Goal: Information Seeking & Learning: Learn about a topic

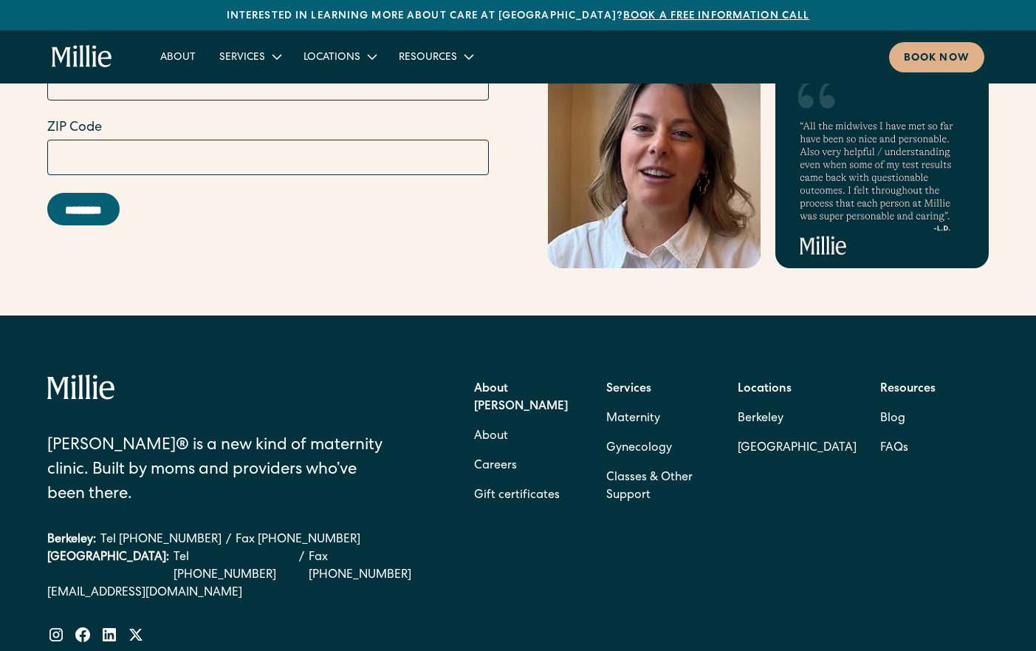
scroll to position [5978, 0]
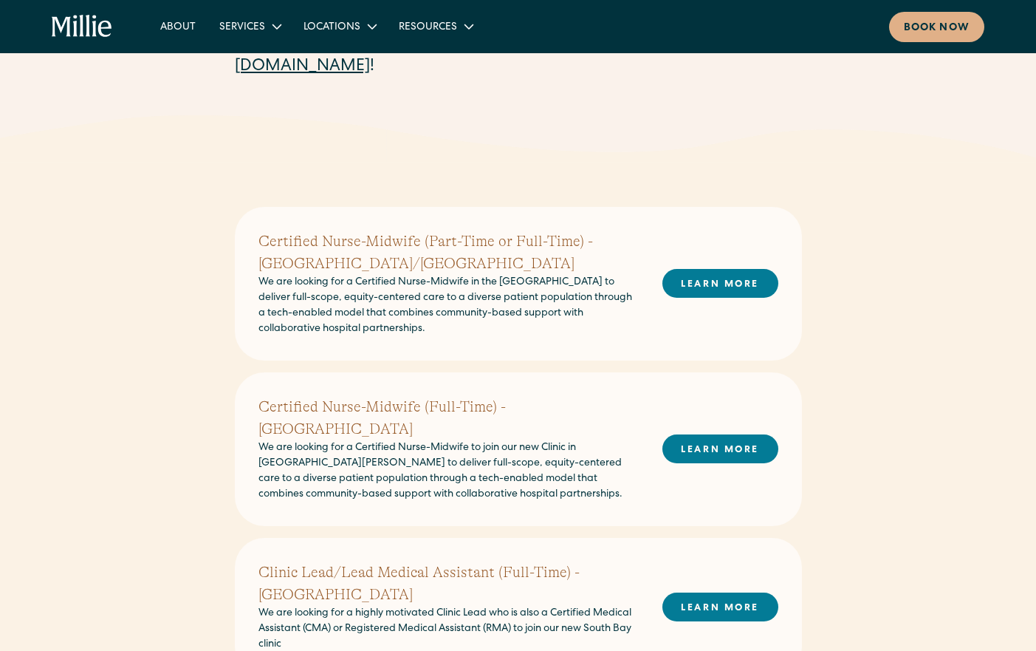
scroll to position [479, 0]
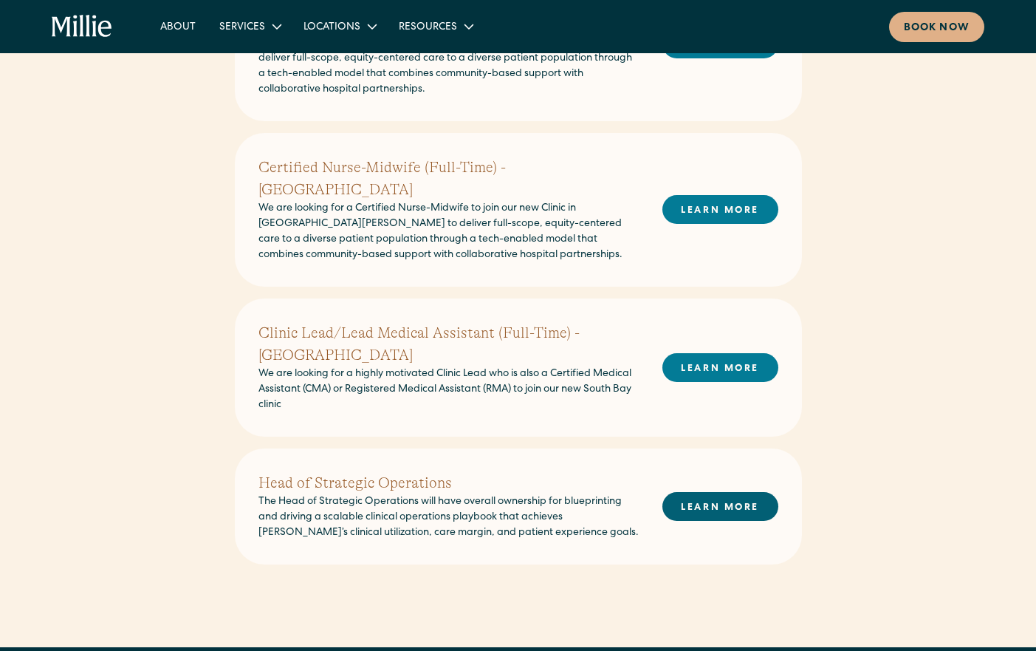
click at [712, 492] on link "LEARN MORE" at bounding box center [721, 506] width 116 height 29
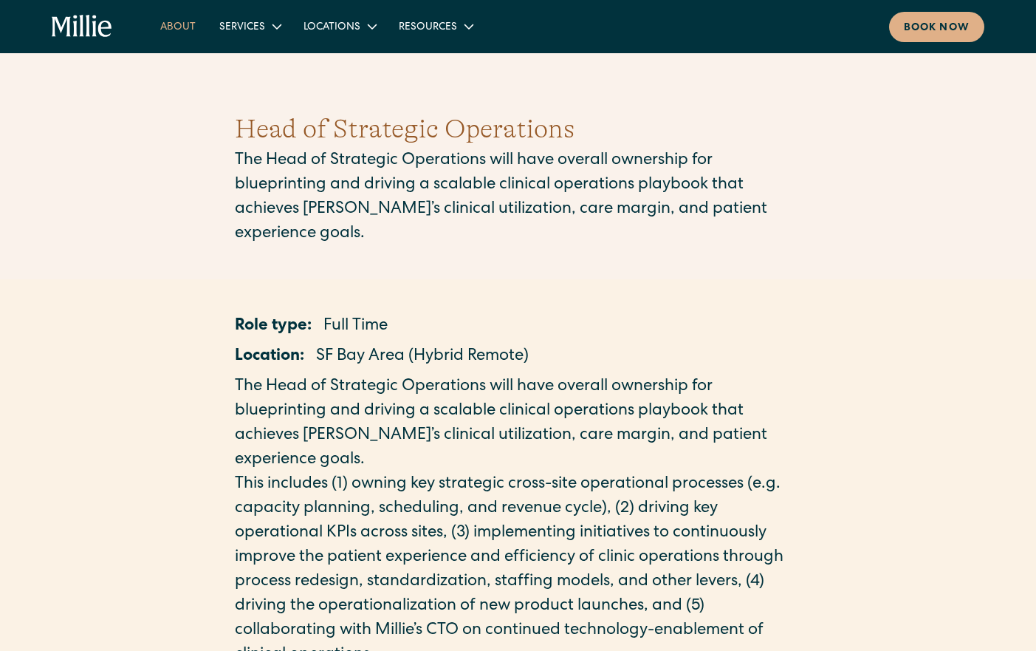
click at [183, 17] on link "About" at bounding box center [177, 26] width 59 height 24
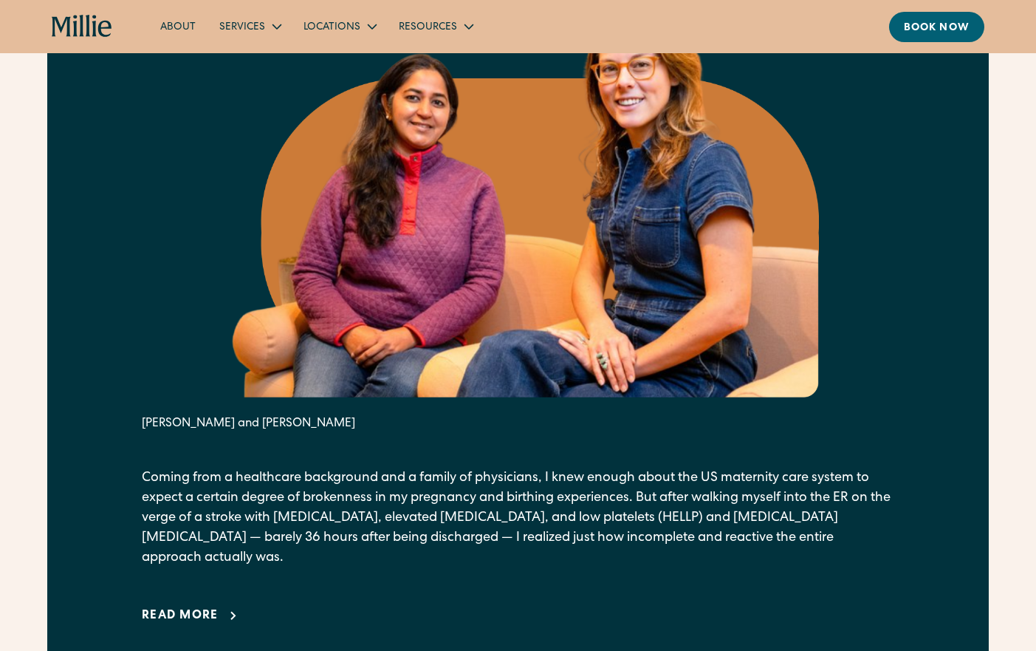
scroll to position [782, 0]
